Goal: Task Accomplishment & Management: Manage account settings

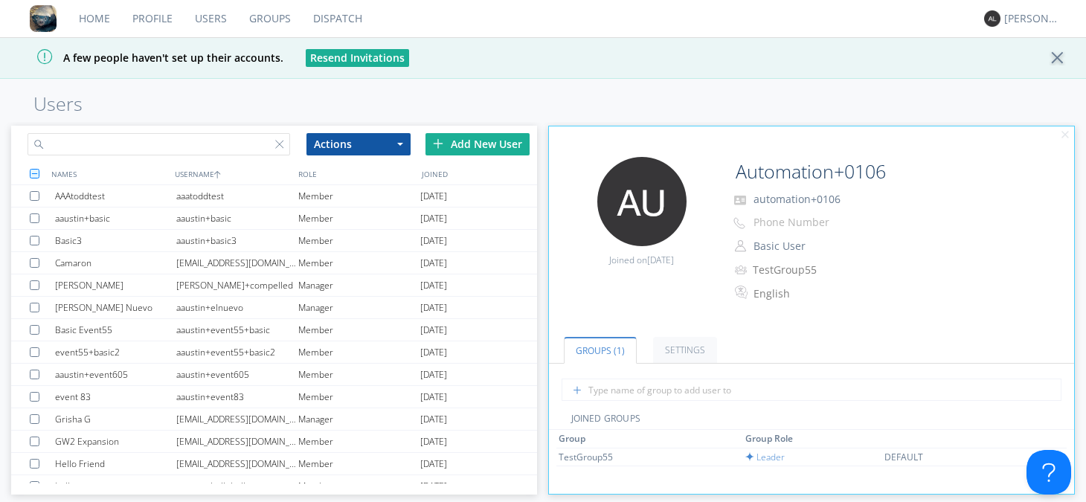
click at [255, 147] on input "text" at bounding box center [159, 144] width 263 height 22
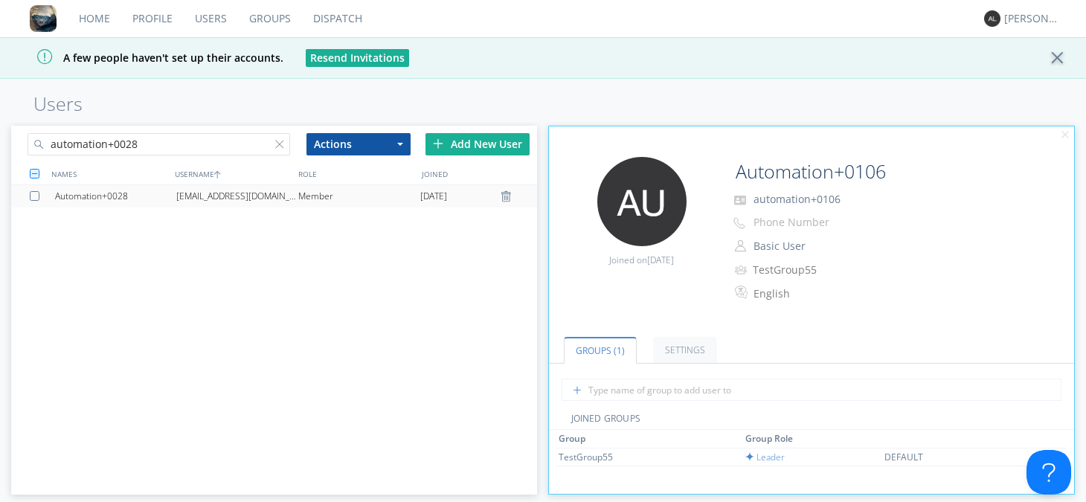
type input "automation+0028"
click at [277, 196] on div "[EMAIL_ADDRESS][DOMAIN_NAME]" at bounding box center [237, 196] width 122 height 22
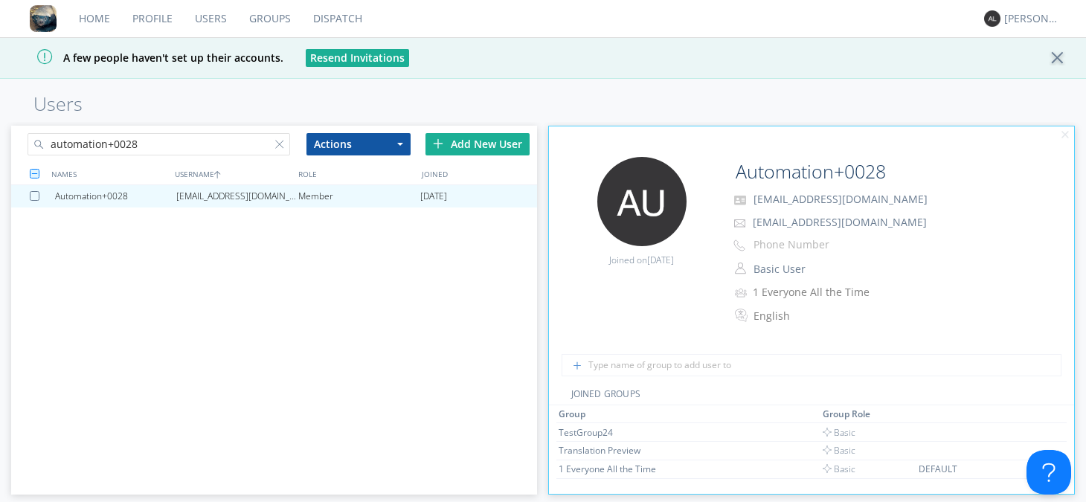
scroll to position [89, 0]
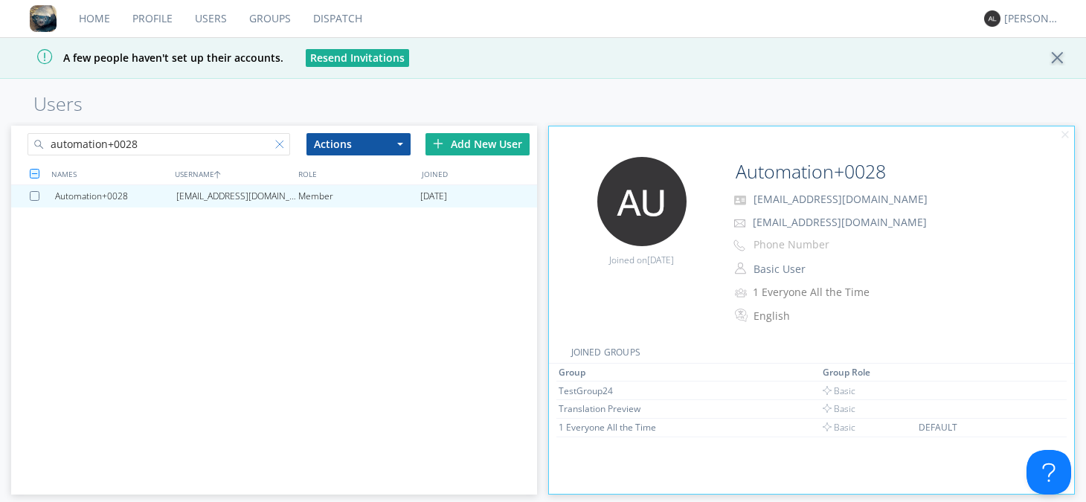
click at [279, 144] on div at bounding box center [282, 147] width 15 height 15
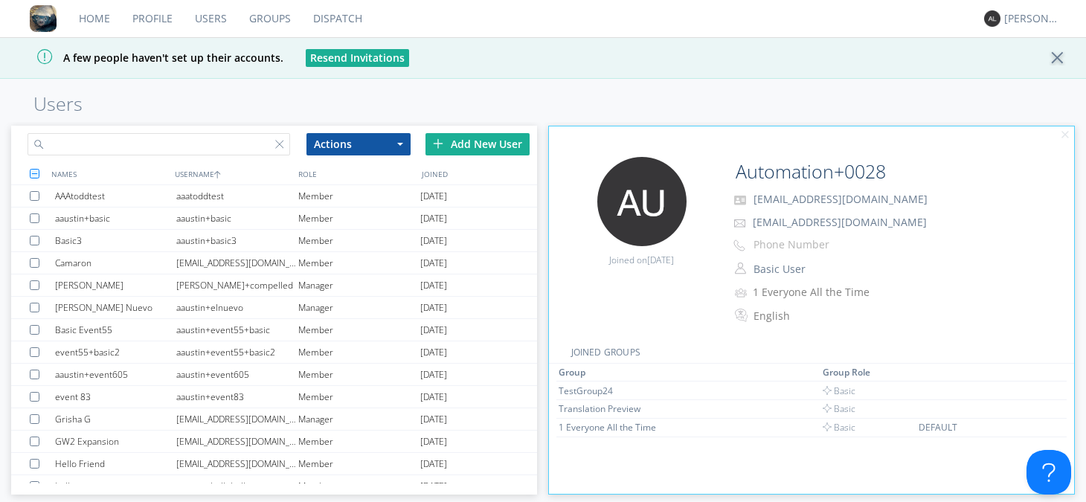
click at [231, 152] on input "text" at bounding box center [159, 144] width 263 height 22
click at [278, 13] on link "Groups" at bounding box center [270, 18] width 64 height 37
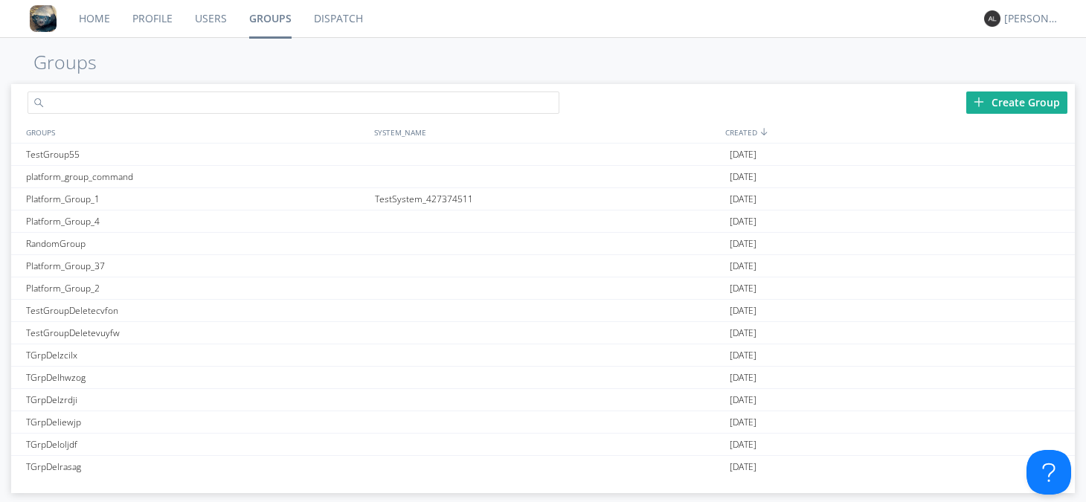
click at [167, 106] on input "text" at bounding box center [294, 102] width 532 height 22
type input "TestGroup56"
click at [1005, 103] on div "Create Group" at bounding box center [1016, 102] width 101 height 22
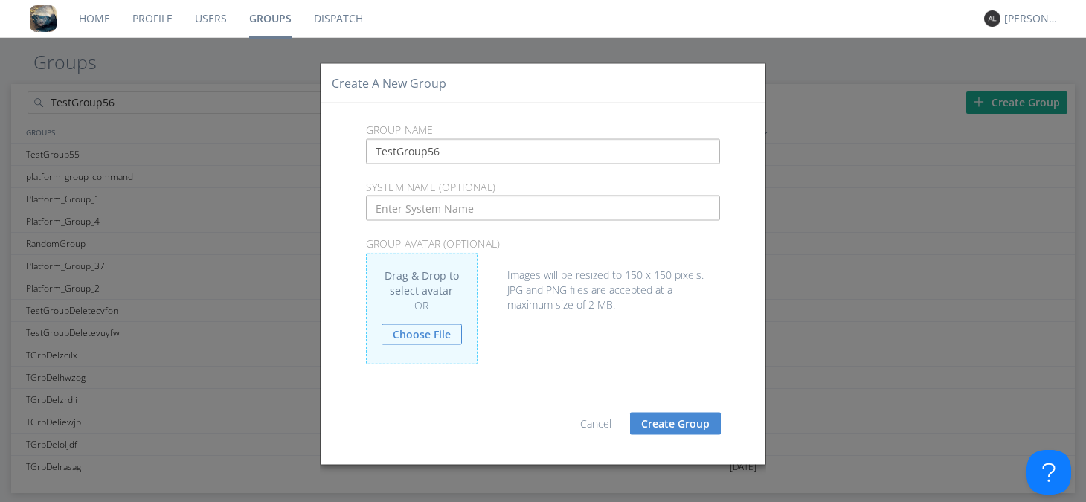
type input "TestGroup56"
click at [678, 427] on button "Create Group" at bounding box center [675, 423] width 91 height 22
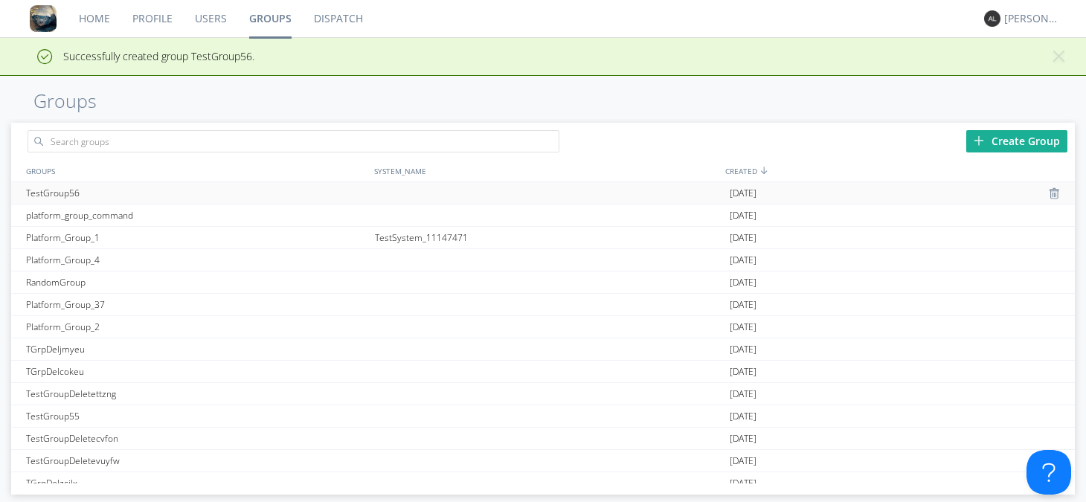
click at [298, 182] on div "TestGroup56" at bounding box center [197, 193] width 350 height 22
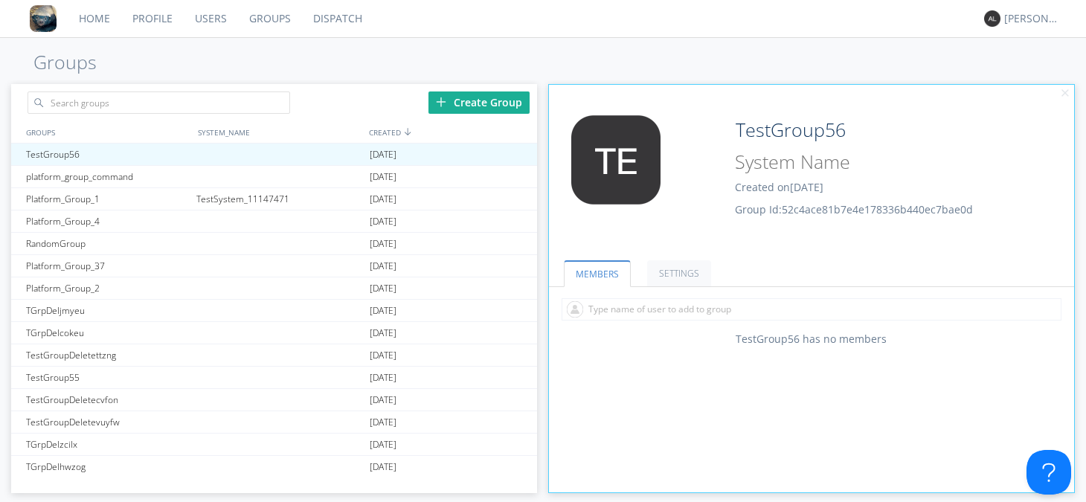
click at [681, 356] on div "MEMBERS SETTINGS TestGroup56 has no members ON Translation Enabled All messages…" at bounding box center [812, 367] width 526 height 251
click at [690, 316] on input "text" at bounding box center [812, 309] width 500 height 22
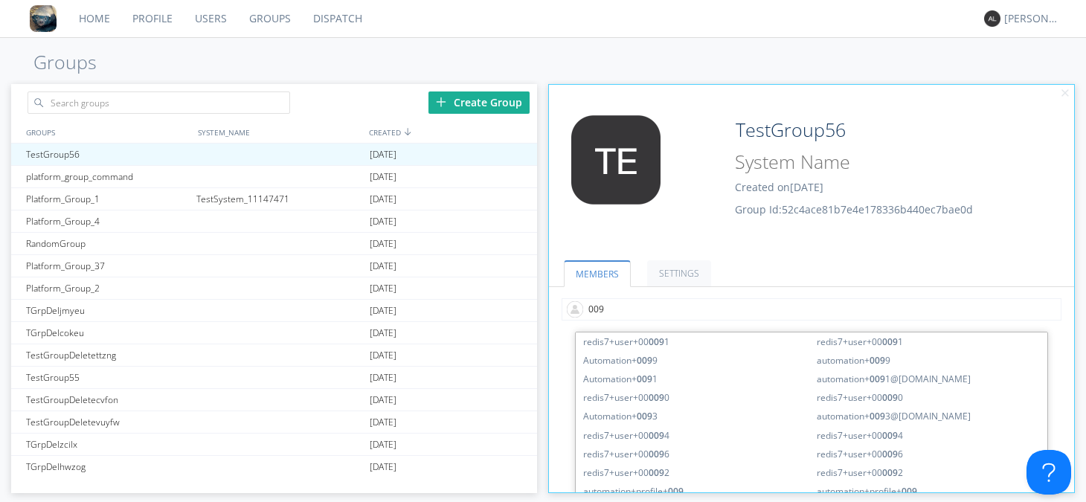
type input "0091"
type input "0092"
